Goal: Check status: Check status

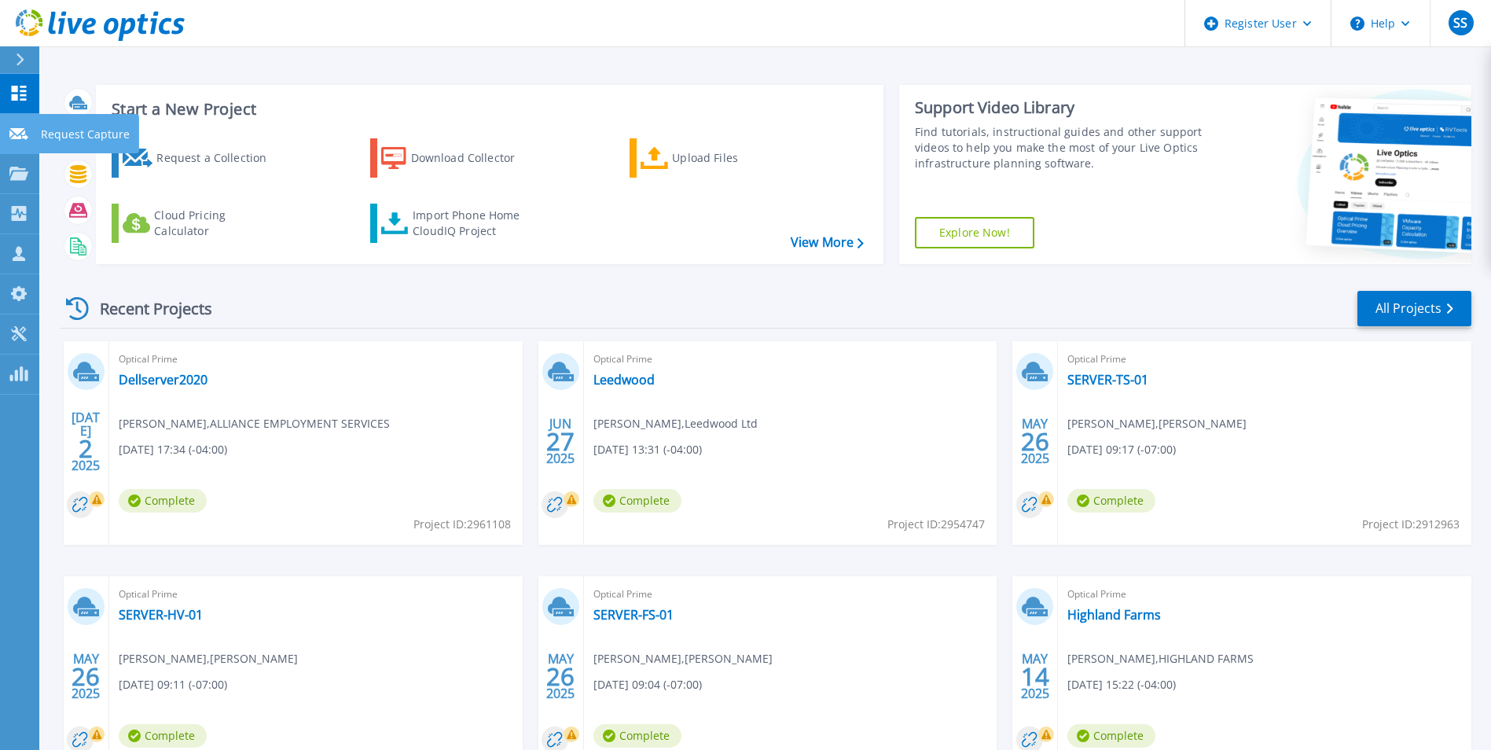
drag, startPoint x: 31, startPoint y: 132, endPoint x: 61, endPoint y: 134, distance: 30.7
click at [31, 131] on link "Request Capture Request Capture" at bounding box center [19, 134] width 39 height 40
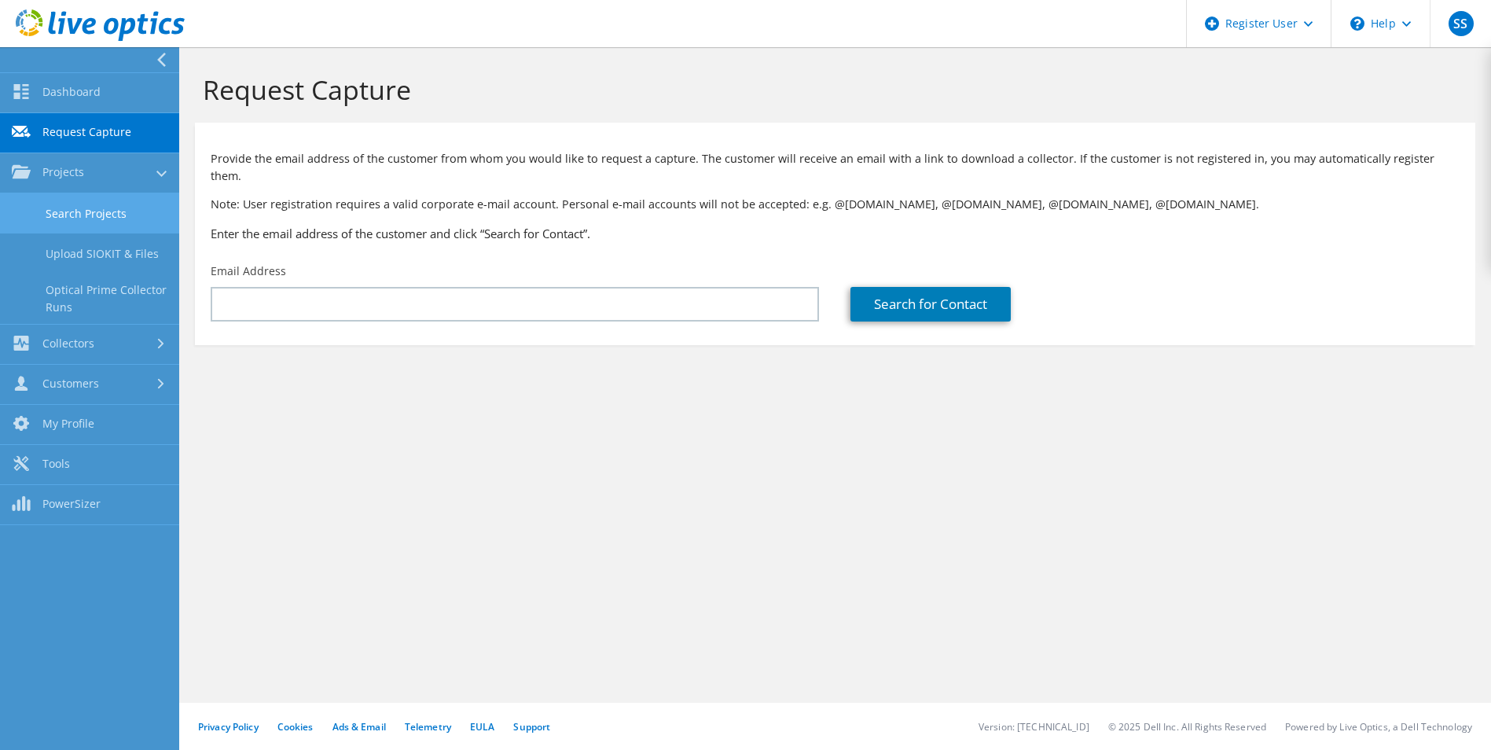
click at [94, 210] on link "Search Projects" at bounding box center [89, 213] width 179 height 40
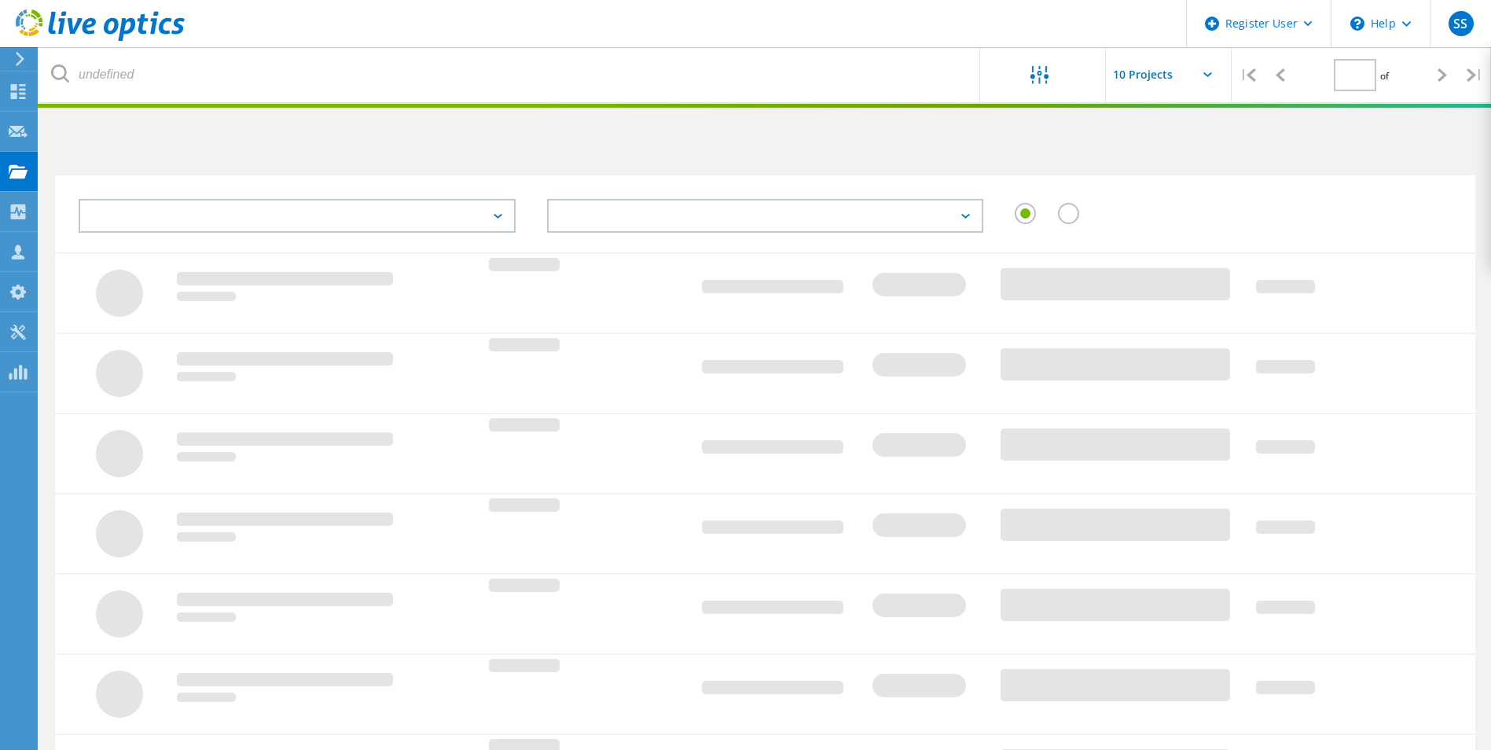
type input "1"
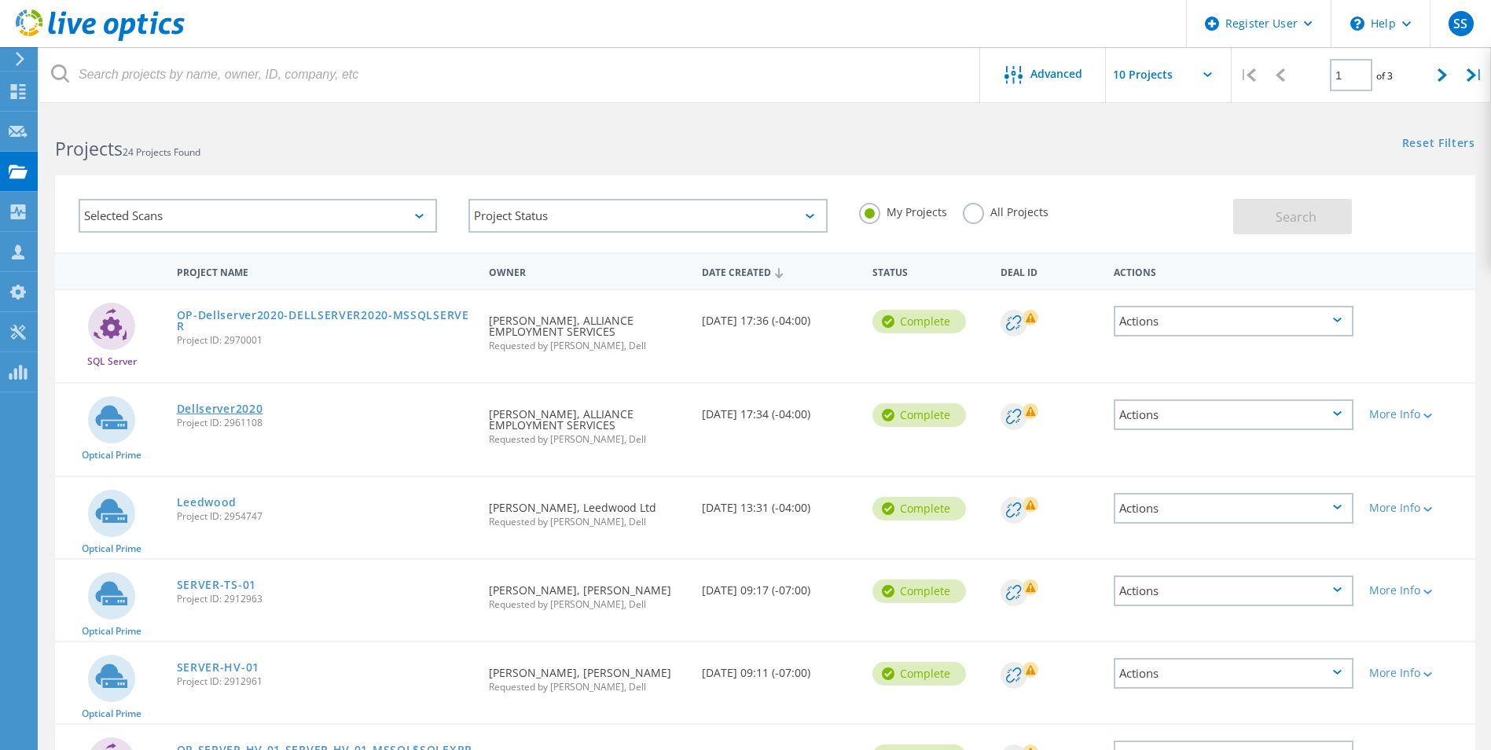
click at [198, 403] on link "Dellserver2020" at bounding box center [220, 408] width 86 height 11
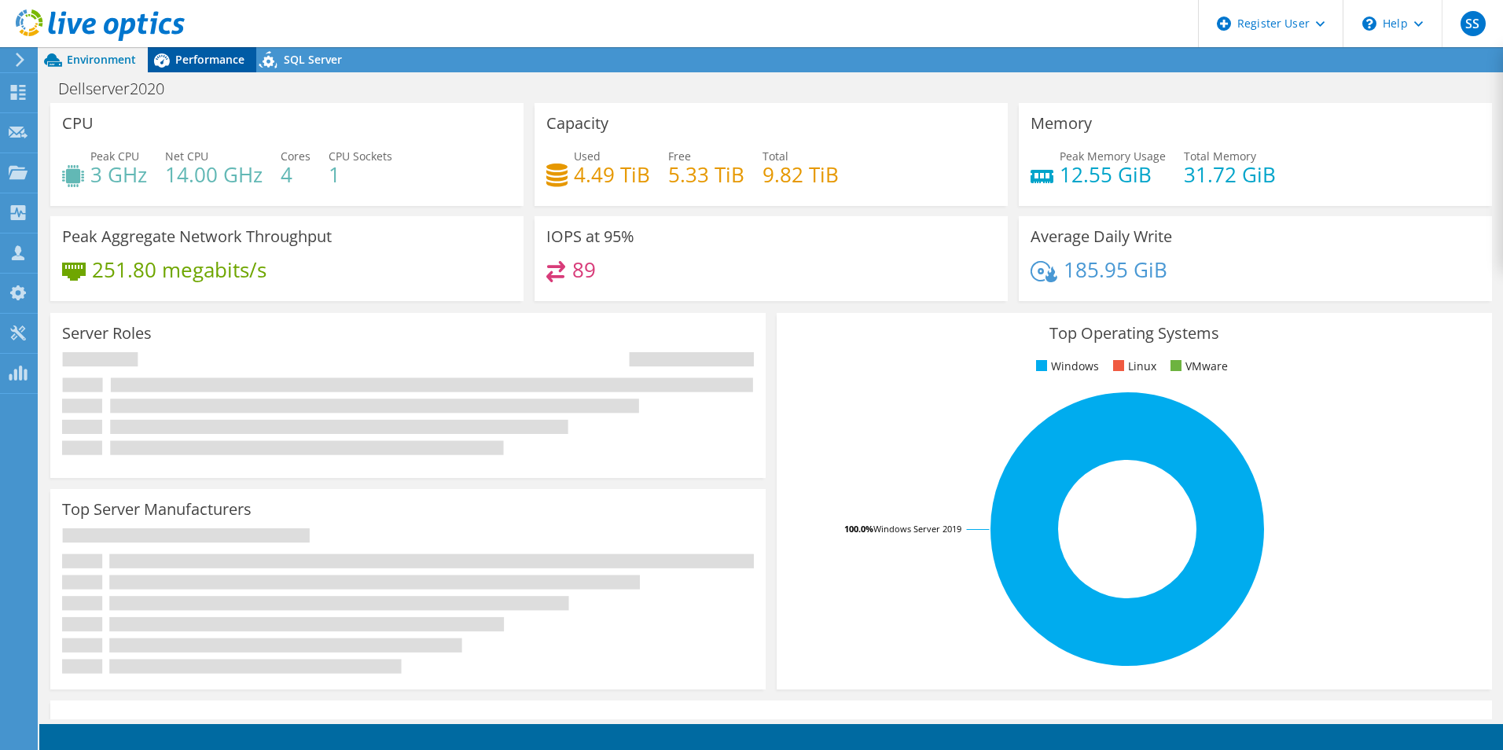
click at [204, 57] on span "Performance" at bounding box center [209, 59] width 69 height 15
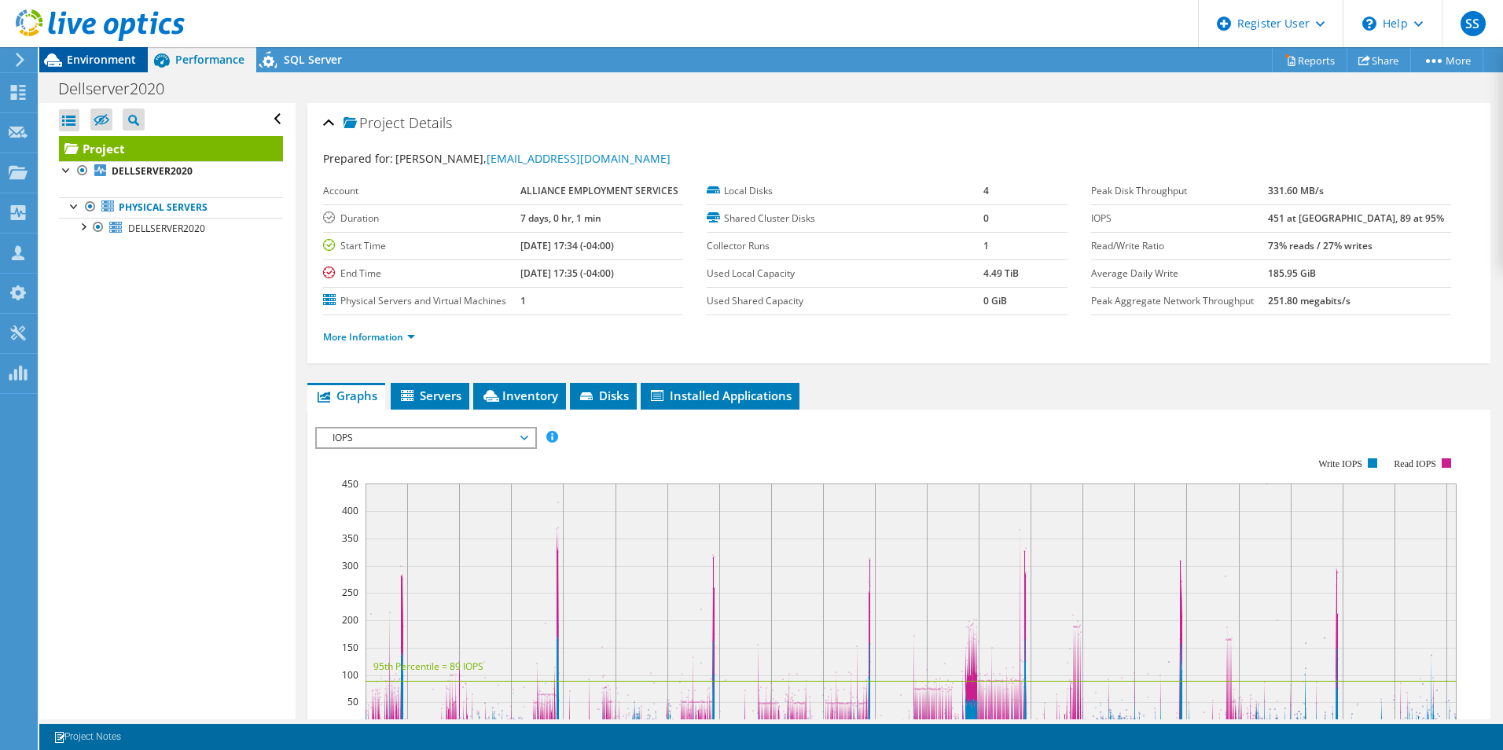
click at [122, 53] on span "Environment" at bounding box center [101, 59] width 69 height 15
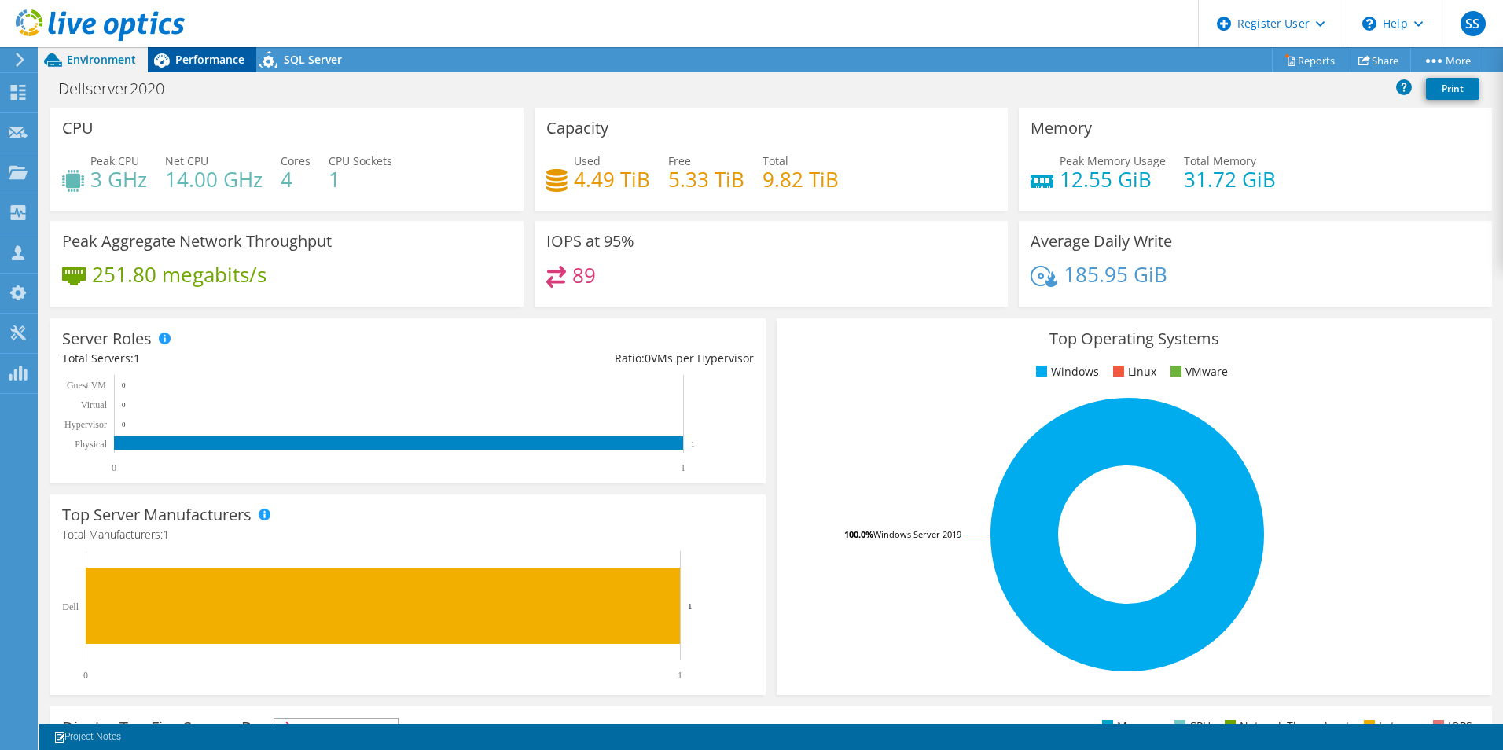
click at [208, 56] on span "Performance" at bounding box center [209, 59] width 69 height 15
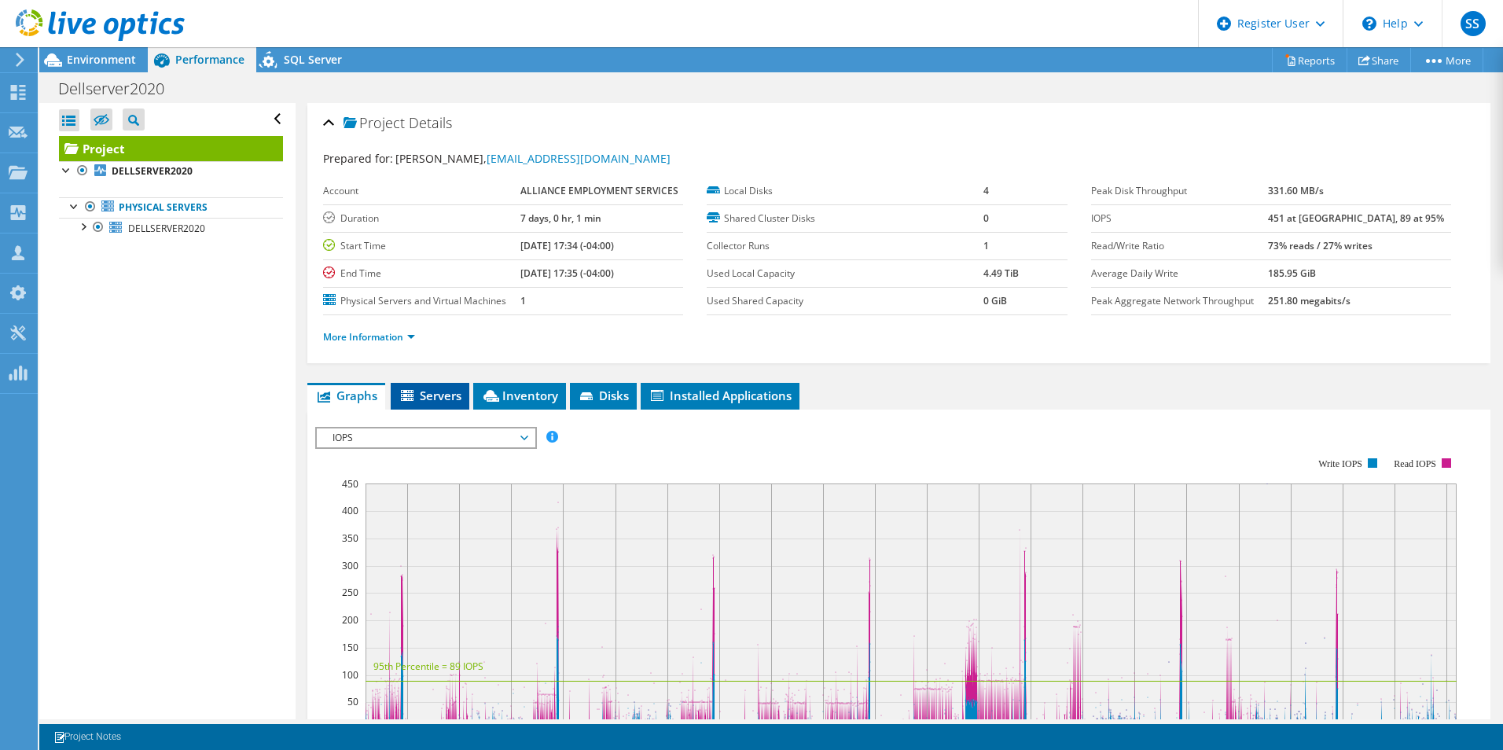
click at [429, 390] on span "Servers" at bounding box center [430, 396] width 63 height 16
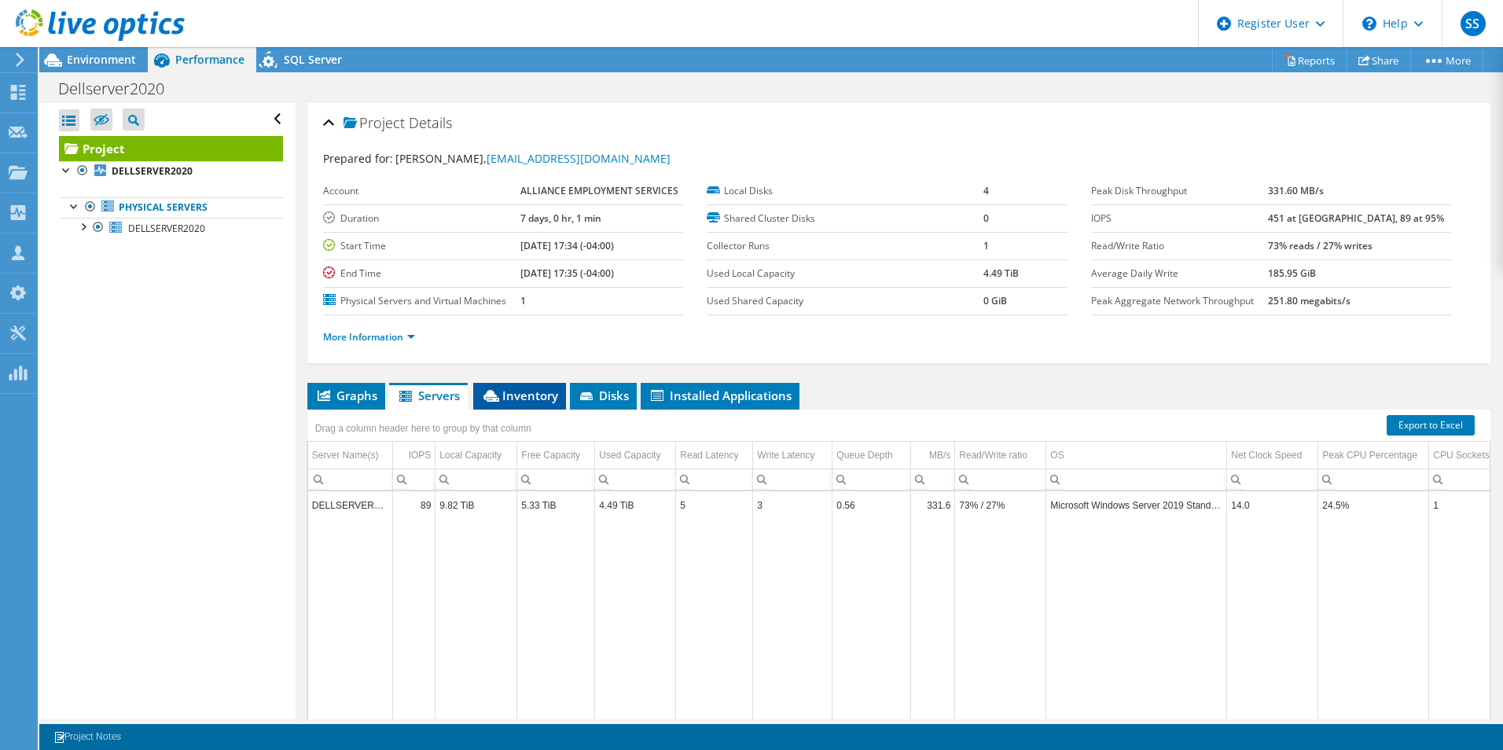
click at [519, 398] on span "Inventory" at bounding box center [519, 396] width 77 height 16
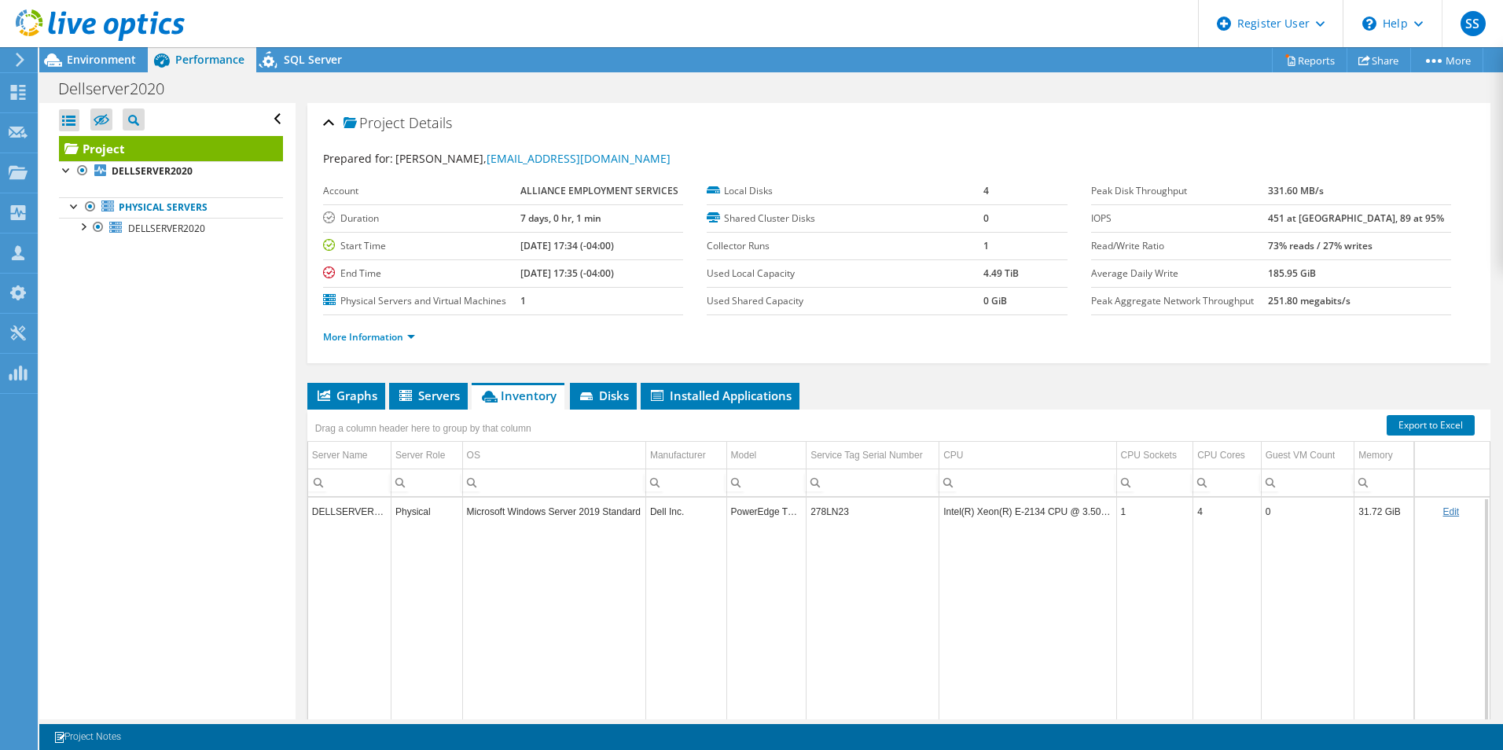
click at [836, 513] on td "278LN23" at bounding box center [873, 512] width 133 height 28
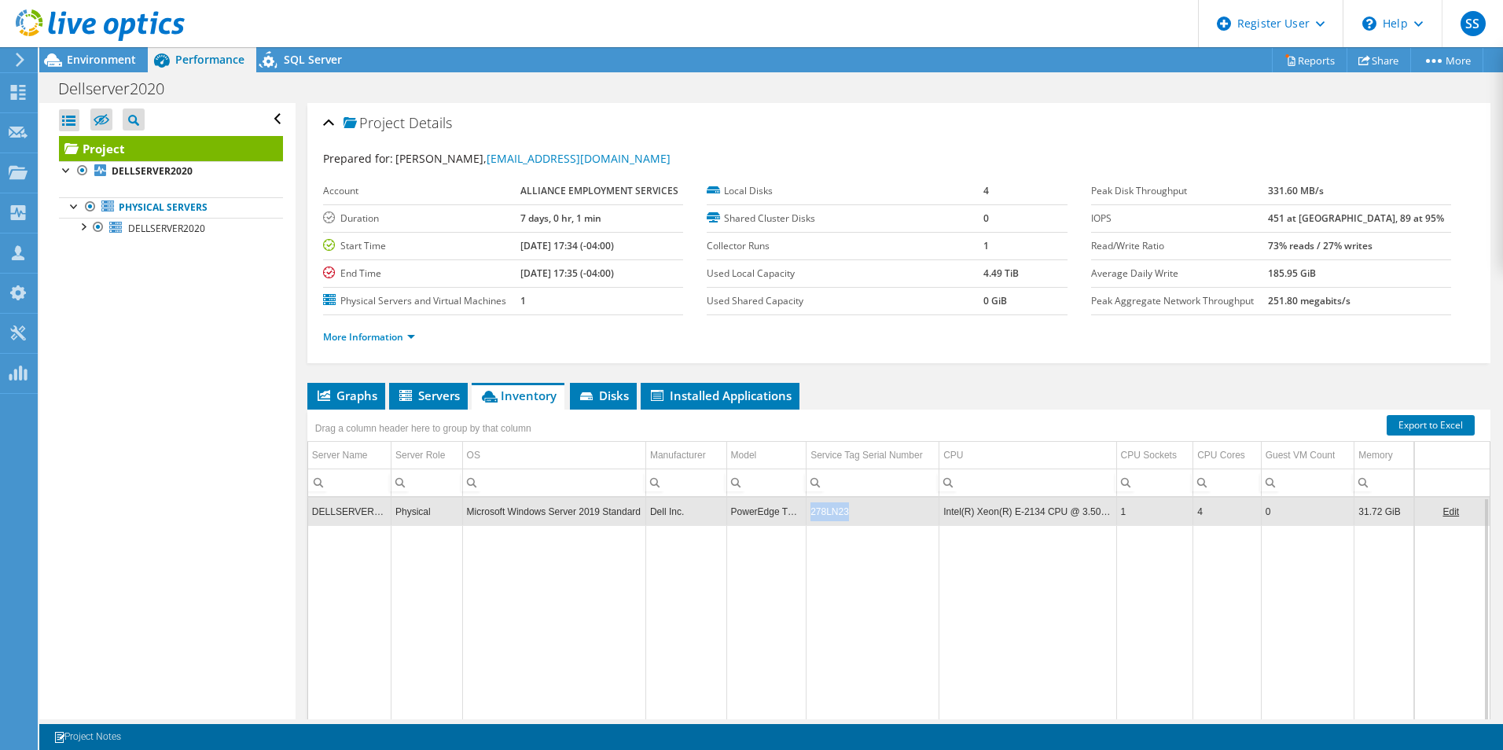
copy td "278LN23"
click at [825, 515] on td "278LN23" at bounding box center [873, 512] width 133 height 28
click at [155, 497] on div "Open All Close All Hide Excluded Nodes Project Tree Filter" at bounding box center [166, 411] width 255 height 616
